Goal: Check status: Check status

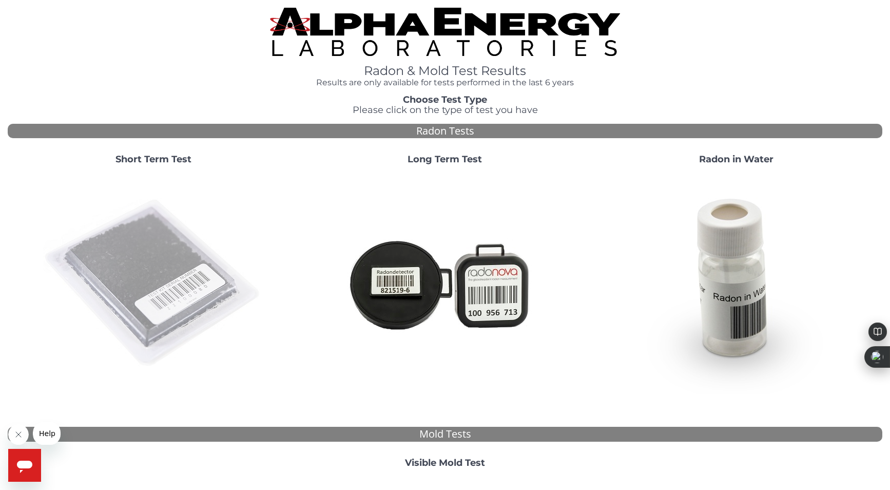
click at [122, 301] on img at bounding box center [153, 283] width 221 height 221
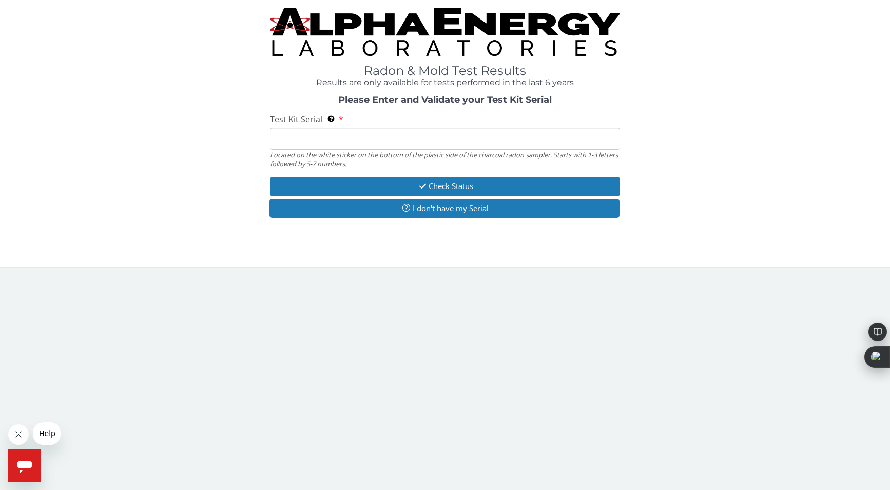
paste input "AA752235"
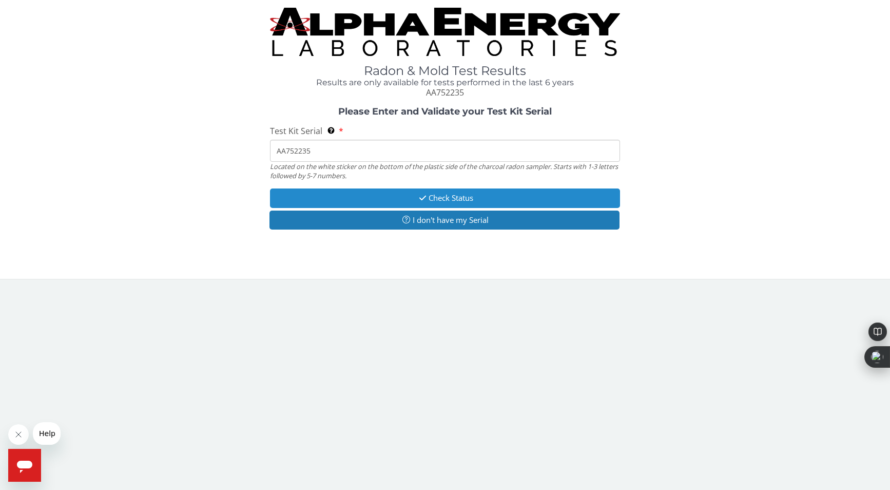
type input "AA752235"
click at [477, 200] on button "Check Status" at bounding box center [445, 197] width 350 height 19
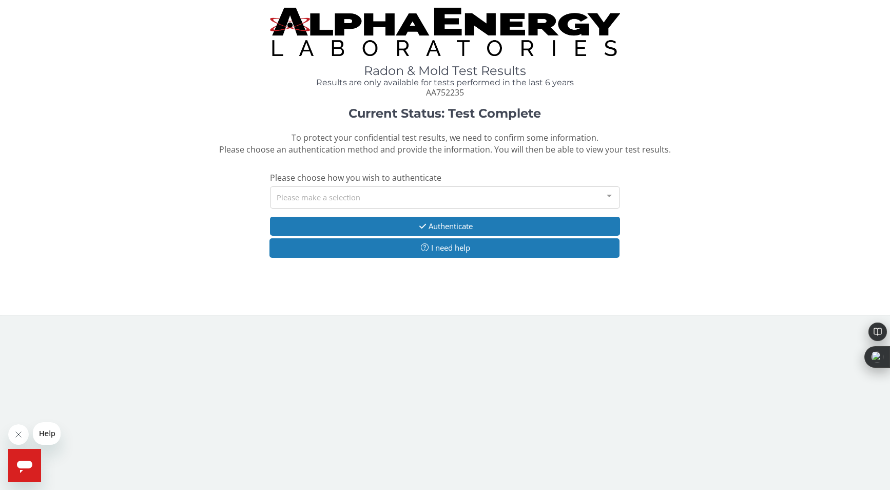
click at [355, 199] on div "Please make a selection" at bounding box center [445, 197] width 350 height 22
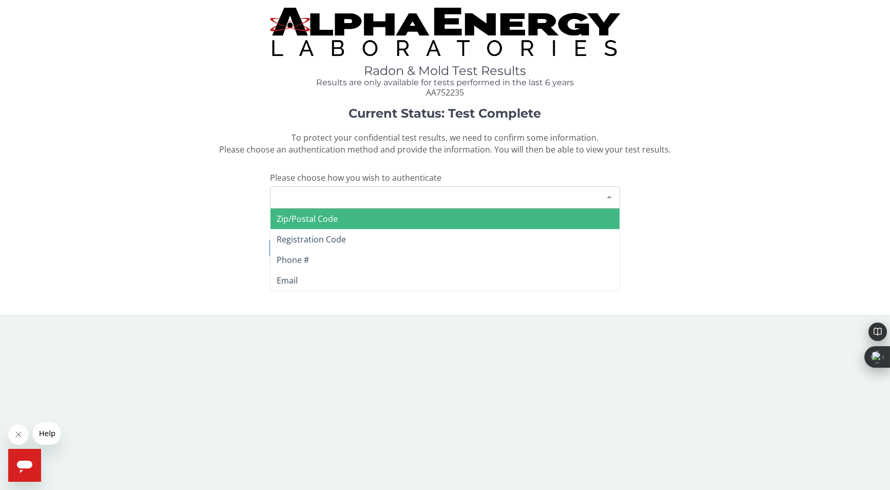
click at [326, 225] on span "Zip/Postal Code" at bounding box center [444, 218] width 349 height 21
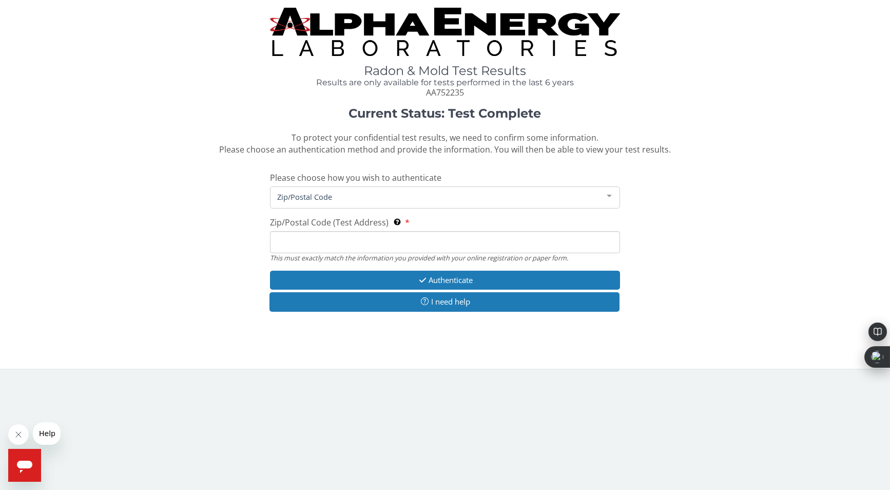
click at [319, 247] on input "Zip/Postal Code (Test Address) This must exactly match the information you prov…" at bounding box center [445, 242] width 350 height 22
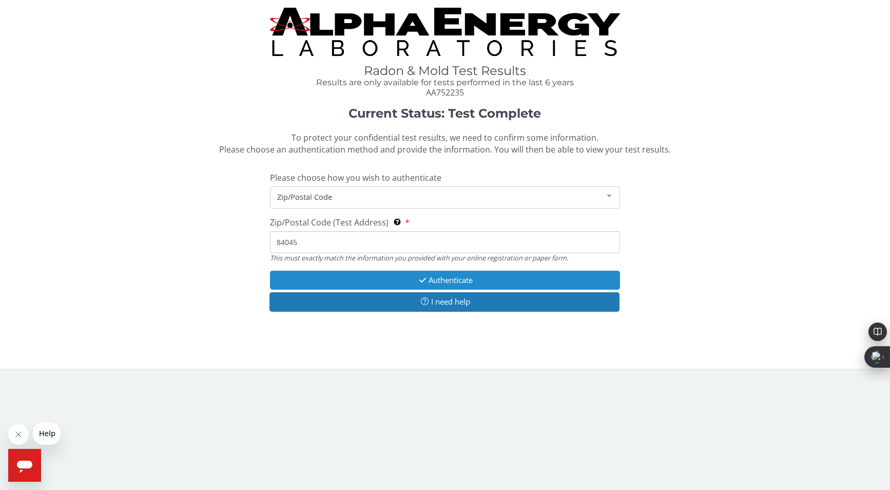
type input "84045"
click at [456, 278] on button "Authenticate" at bounding box center [445, 279] width 350 height 19
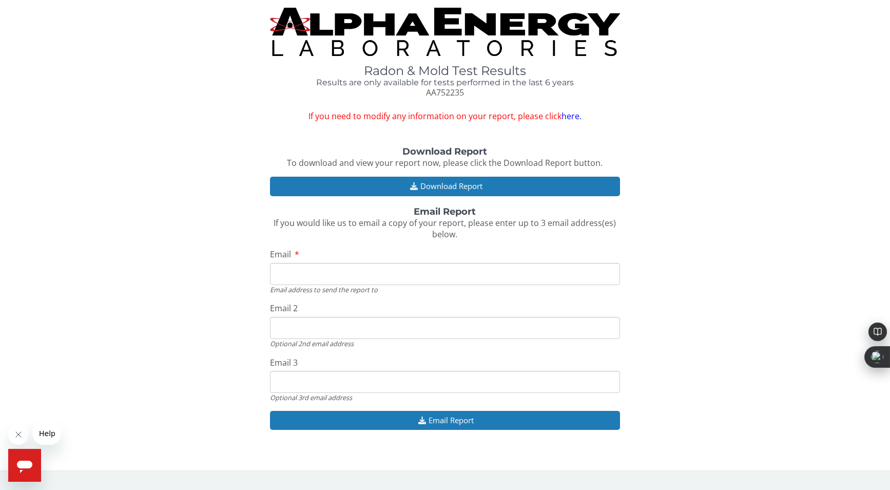
click at [327, 270] on input "Email" at bounding box center [445, 274] width 350 height 22
type input "[EMAIL_ADDRESS][DOMAIN_NAME]"
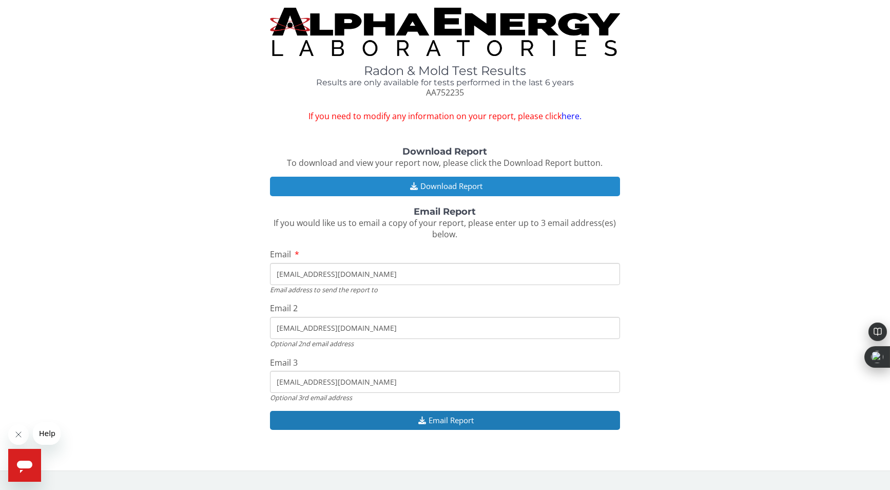
click at [467, 187] on button "Download Report" at bounding box center [445, 186] width 350 height 19
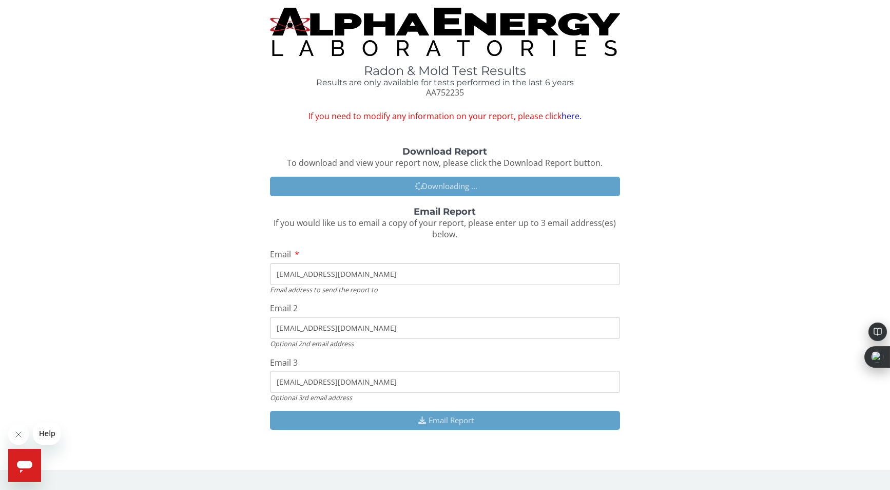
click at [388, 243] on div "Download Report To download and view your report now, please click the Download…" at bounding box center [445, 294] width 875 height 294
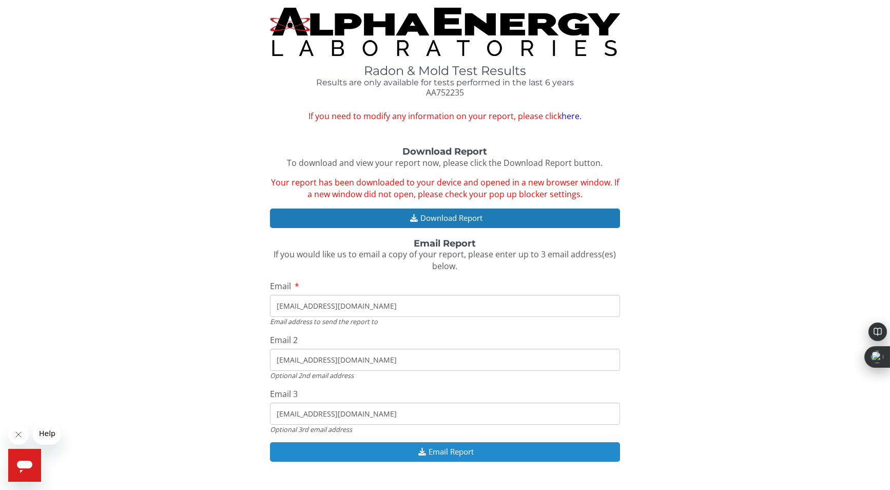
click at [469, 452] on button "Email Report" at bounding box center [445, 451] width 350 height 19
